Goal: Information Seeking & Learning: Find contact information

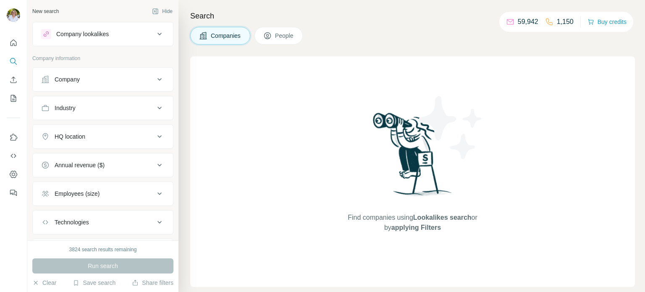
click at [282, 38] on span "People" at bounding box center [284, 35] width 19 height 8
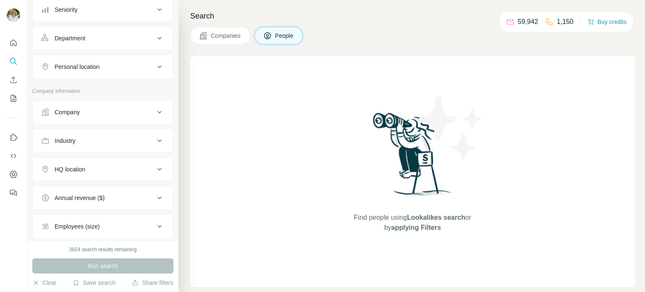
scroll to position [126, 0]
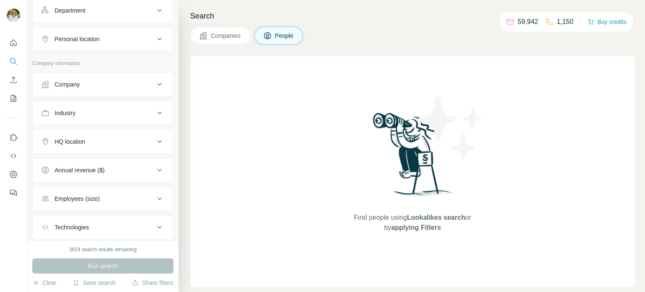
click at [105, 110] on div "Industry" at bounding box center [97, 113] width 113 height 8
click at [101, 132] on input at bounding box center [99, 133] width 104 height 9
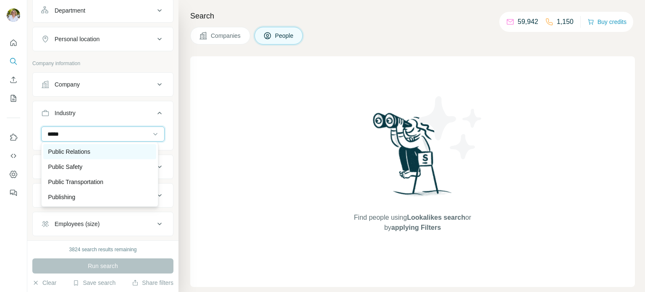
type input "*****"
click at [90, 154] on p "Public Relations" at bounding box center [69, 151] width 42 height 8
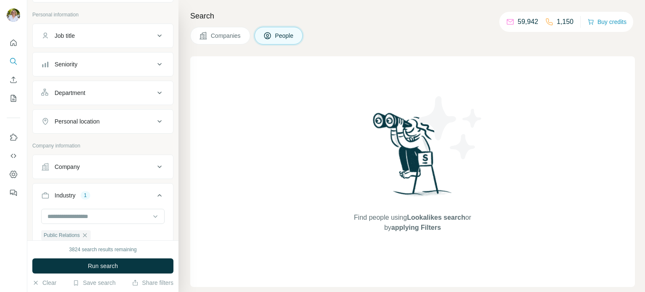
scroll to position [39, 0]
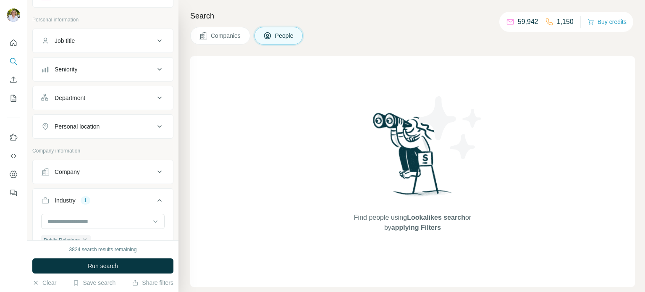
click at [110, 127] on div "Personal location" at bounding box center [97, 126] width 113 height 8
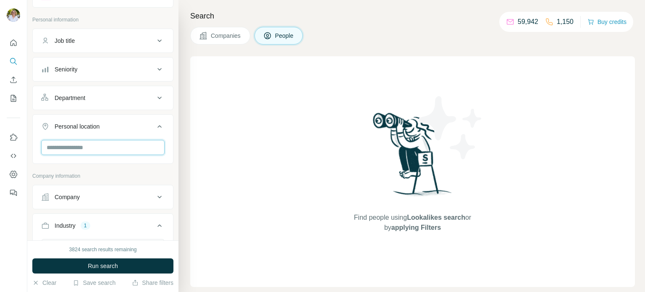
click at [98, 144] on input "text" at bounding box center [102, 147] width 123 height 15
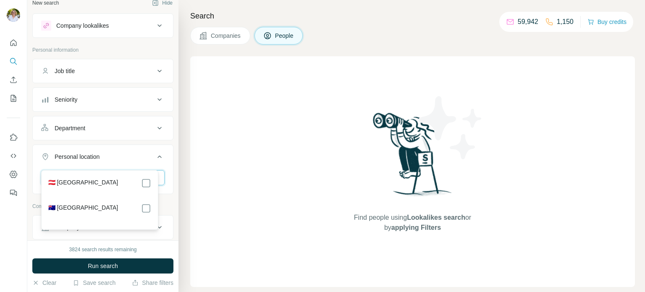
scroll to position [0, 0]
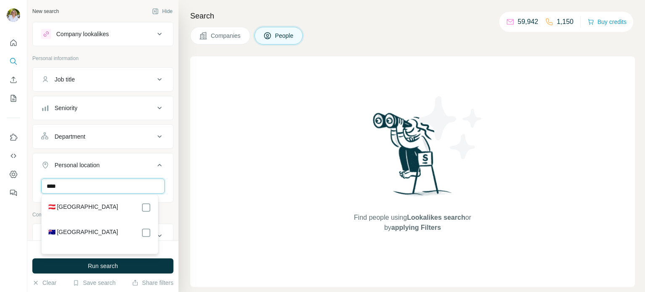
type input "****"
click at [79, 231] on label "🇦🇺 [GEOGRAPHIC_DATA]" at bounding box center [83, 233] width 70 height 10
click at [157, 164] on icon at bounding box center [159, 165] width 4 height 3
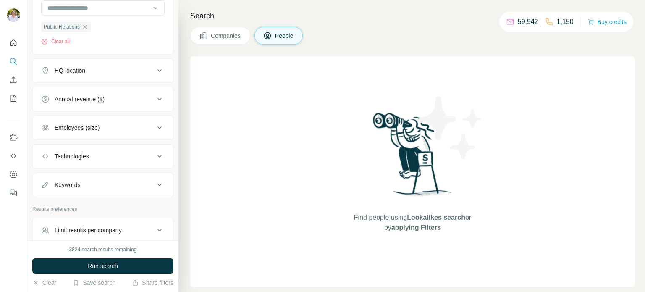
scroll to position [291, 0]
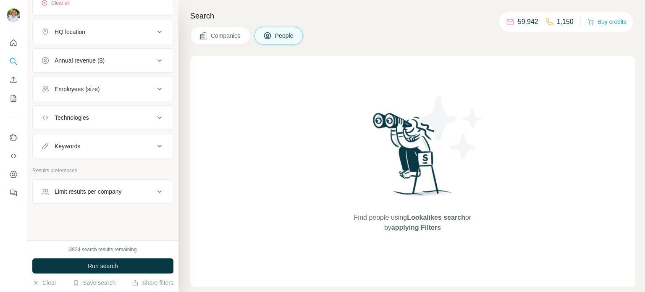
click at [155, 187] on icon at bounding box center [160, 191] width 10 height 10
click at [119, 207] on input "number" at bounding box center [102, 212] width 123 height 15
type input "*"
click at [155, 190] on icon at bounding box center [160, 191] width 10 height 10
click at [116, 262] on span "Run search" at bounding box center [103, 266] width 30 height 8
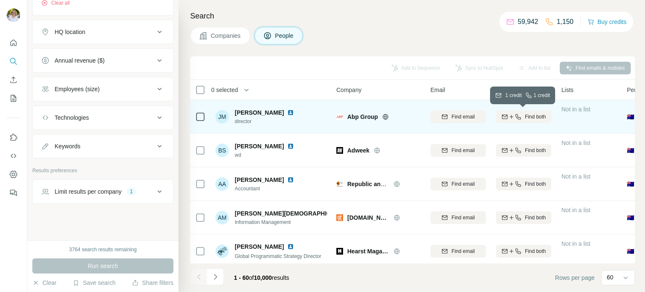
click at [512, 117] on icon "button" at bounding box center [511, 116] width 7 height 7
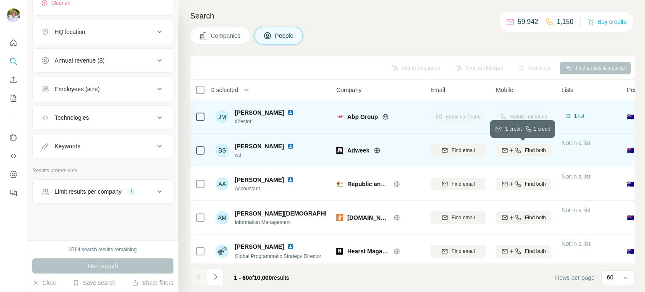
click at [527, 149] on span "Find both" at bounding box center [535, 151] width 21 height 8
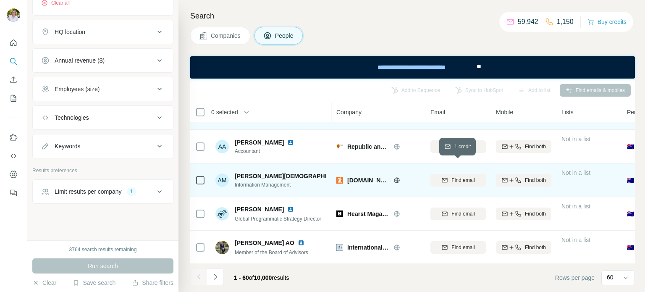
scroll to position [84, 0]
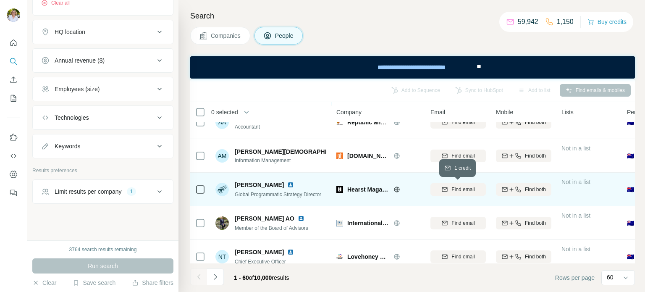
click at [446, 192] on icon "button" at bounding box center [444, 189] width 7 height 7
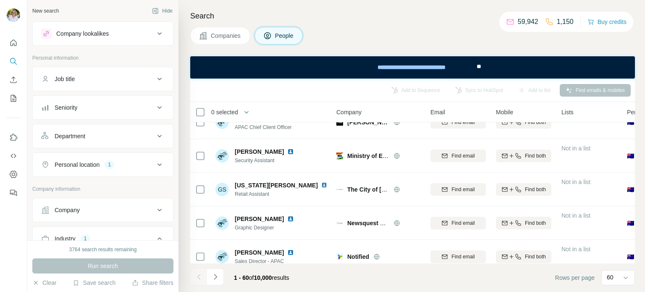
scroll to position [0, 0]
click at [155, 160] on icon at bounding box center [160, 165] width 10 height 10
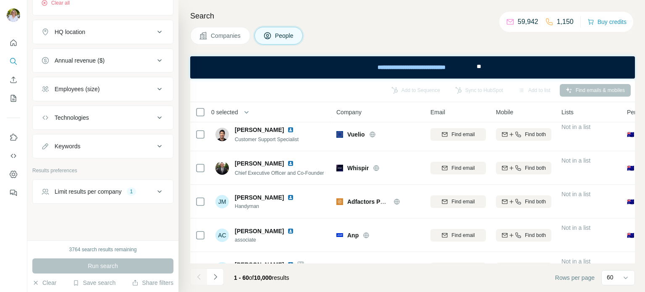
scroll to position [546, 0]
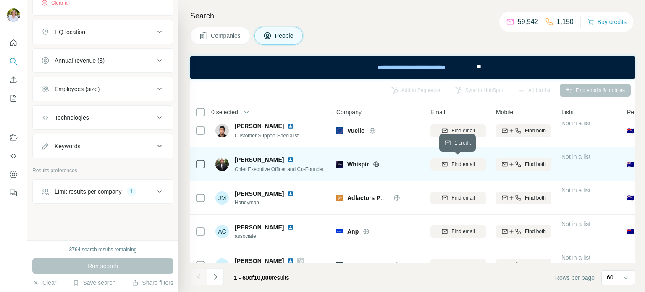
click at [455, 163] on span "Find email" at bounding box center [462, 164] width 23 height 8
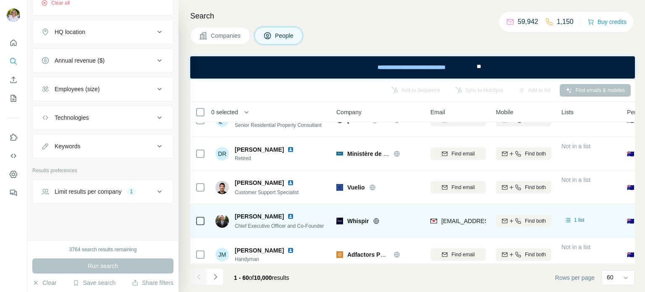
scroll to position [504, 0]
